Goal: Task Accomplishment & Management: Manage account settings

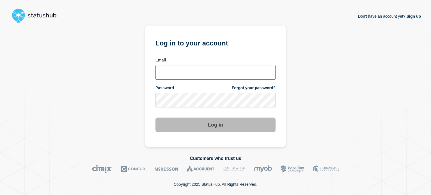
click at [161, 74] on input "email input" at bounding box center [215, 72] width 120 height 15
type input "[EMAIL_ADDRESS][DOMAIN_NAME]"
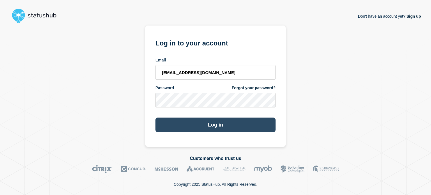
click at [162, 125] on button "Log in" at bounding box center [215, 125] width 120 height 15
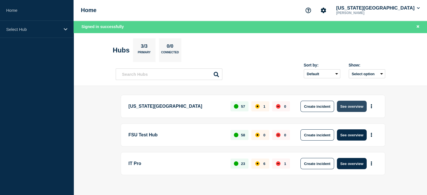
click at [348, 107] on button "See overview" at bounding box center [352, 106] width 30 height 11
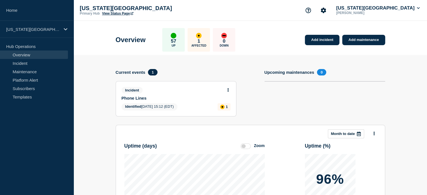
scroll to position [110, 0]
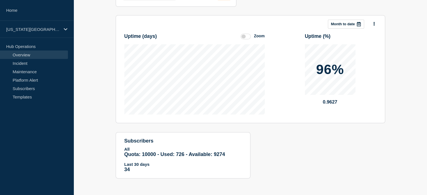
click at [99, 100] on section "Add incident Add maintenance Current events 1 Incident Phone Lines Identified […" at bounding box center [250, 66] width 353 height 242
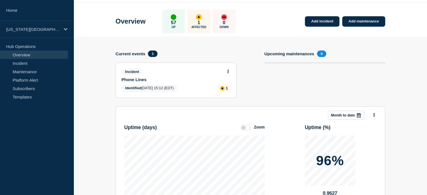
scroll to position [0, 0]
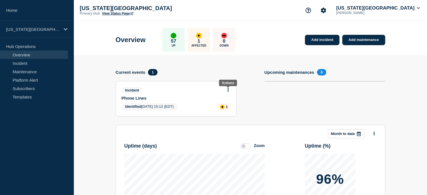
click at [227, 89] on icon at bounding box center [227, 90] width 1 height 4
click at [228, 112] on link "Update incident" at bounding box center [227, 111] width 27 height 4
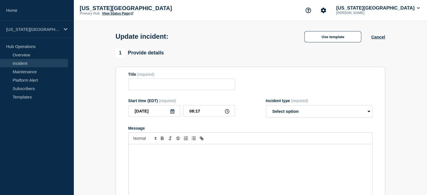
type input "Phone Lines"
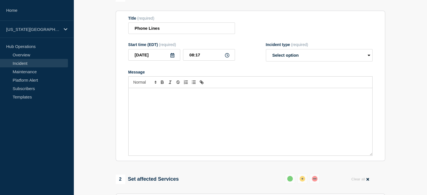
click at [172, 115] on div "Message" at bounding box center [251, 121] width 244 height 67
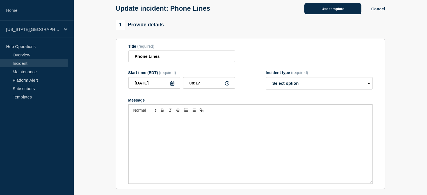
click at [319, 12] on button "Use template" at bounding box center [332, 8] width 57 height 11
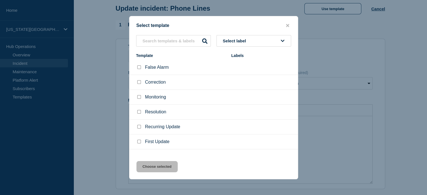
scroll to position [9, 0]
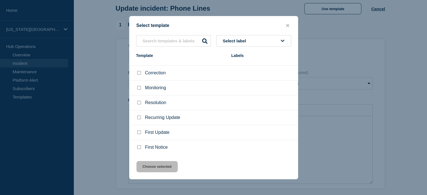
click at [139, 88] on input "Monitoring checkbox" at bounding box center [139, 88] width 4 height 4
checkbox input "true"
click at [161, 170] on button "Choose selected" at bounding box center [156, 166] width 41 height 11
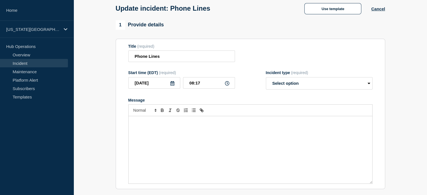
select select "monitoring"
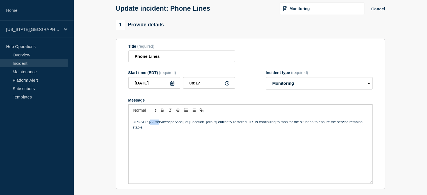
drag, startPoint x: 150, startPoint y: 124, endPoint x: 159, endPoint y: 124, distance: 9.3
click at [159, 124] on p "UPDATE: [All services/[service]] at [Location] [are/is] currently restored. ITS…" at bounding box center [250, 125] width 235 height 10
click at [145, 125] on p "UPDATE: [All services/[service]] at [Location] [are/is] currently restored. ITS…" at bounding box center [250, 125] width 235 height 10
click at [151, 124] on p "UPDATE: [All services/[service]] at [Location] [are/is] currently restored. ITS…" at bounding box center [250, 125] width 235 height 10
click at [155, 123] on p "UPDATE: All services/[service]] at [Location] [are/is] currently restored. ITS …" at bounding box center [250, 125] width 235 height 10
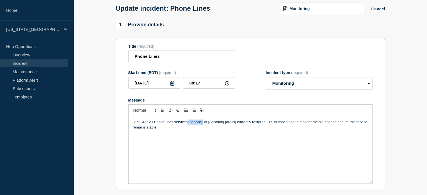
drag, startPoint x: 186, startPoint y: 124, endPoint x: 202, endPoint y: 125, distance: 16.0
click at [202, 125] on p "UPDATE: All Phone lines services/[service]] at [Location] [are/is] currently re…" at bounding box center [250, 125] width 235 height 10
drag, startPoint x: 192, startPoint y: 122, endPoint x: 208, endPoint y: 125, distance: 16.0
click at [208, 125] on p "UPDATE: All Phone lines services at [Location] [are/is] currently restored. ITS…" at bounding box center [250, 125] width 235 height 10
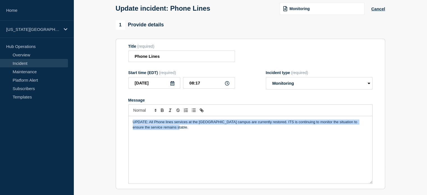
drag, startPoint x: 175, startPoint y: 131, endPoint x: 113, endPoint y: 120, distance: 62.9
copy p "UPDATE: All Phone lines services at the Panama City campus are currently restor…"
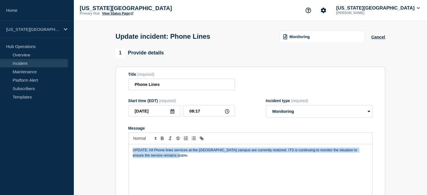
click at [113, 13] on link "View Status Page" at bounding box center [117, 14] width 31 height 4
click at [187, 153] on p "UPDATE: All Phone lines services at the Panama City campus are currently restor…" at bounding box center [250, 153] width 235 height 10
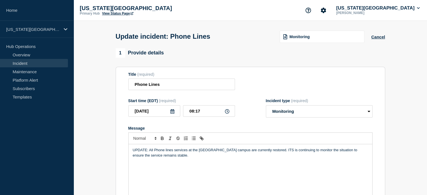
click at [173, 112] on icon at bounding box center [172, 111] width 4 height 4
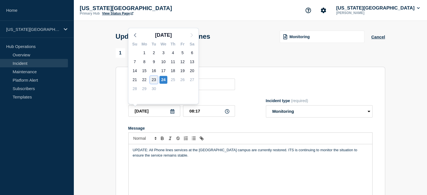
click at [154, 79] on div "23" at bounding box center [154, 80] width 8 height 8
type input "2025-09-23"
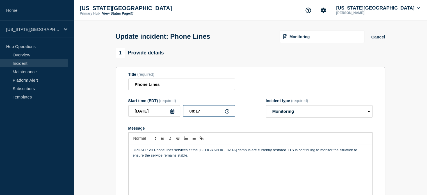
drag, startPoint x: 205, startPoint y: 111, endPoint x: 172, endPoint y: 99, distance: 35.3
click at [172, 99] on form "Title (required) Phone Lines Start time (EDT) (required) 2025-09-23 08:17 Incid…" at bounding box center [250, 142] width 244 height 140
type input "19:53"
click at [180, 161] on div "UPDATE: All Phone lines services at the Panama City campus are currently restor…" at bounding box center [251, 177] width 244 height 67
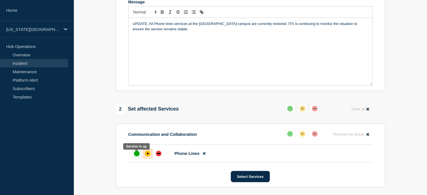
click at [134, 155] on div "up" at bounding box center [137, 154] width 6 height 6
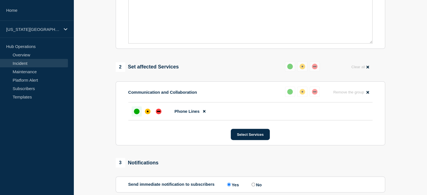
scroll to position [279, 0]
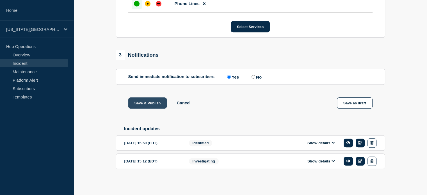
click at [141, 102] on button "Save & Publish" at bounding box center [147, 102] width 39 height 11
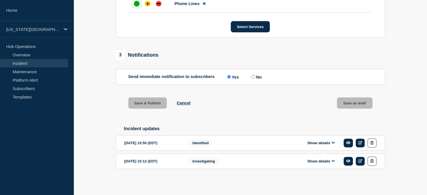
scroll to position [0, 0]
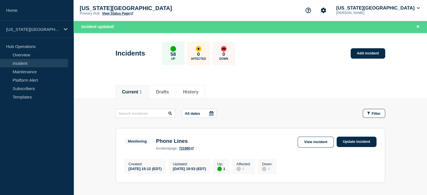
click at [113, 13] on link "View Status Page" at bounding box center [117, 14] width 31 height 4
click at [377, 7] on button "Florida State University" at bounding box center [378, 8] width 86 height 6
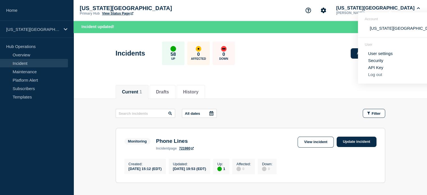
click at [378, 75] on button "Log out" at bounding box center [375, 74] width 14 height 5
